Goal: Information Seeking & Learning: Check status

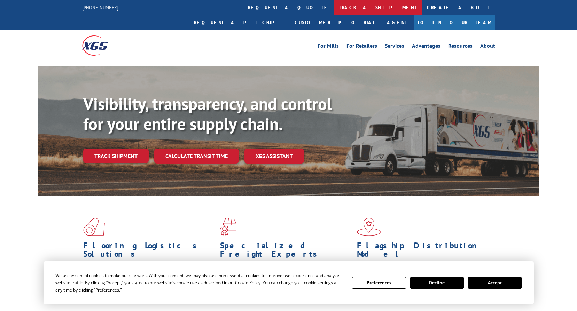
click at [334, 6] on link "track a shipment" at bounding box center [377, 7] width 87 height 15
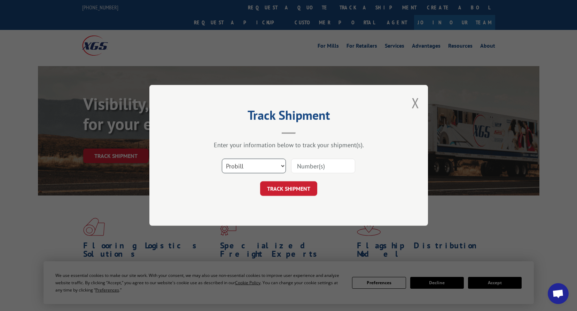
click at [257, 169] on select "Select category... Probill BOL PO" at bounding box center [254, 166] width 64 height 15
select select "bol"
click at [222, 159] on select "Select category... Probill BOL PO" at bounding box center [254, 166] width 64 height 15
click at [316, 164] on input at bounding box center [323, 166] width 64 height 15
paste input "09302025"
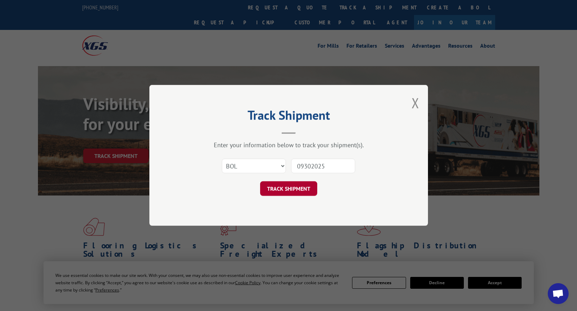
type input "09302025"
click at [282, 186] on button "TRACK SHIPMENT" at bounding box center [288, 189] width 57 height 15
